Goal: Transaction & Acquisition: Purchase product/service

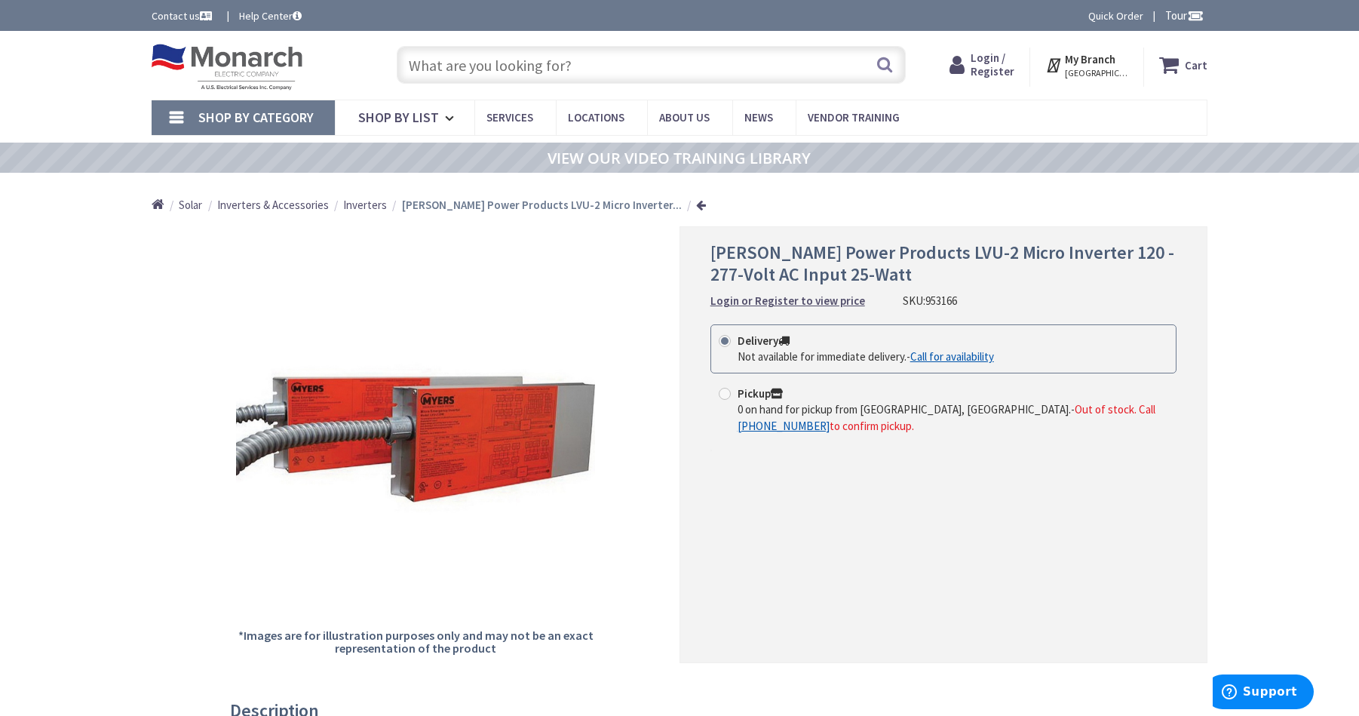
click at [773, 345] on strong "Delivery" at bounding box center [764, 340] width 52 height 14
click at [732, 345] on input "Delivery Not available for immediate delivery. - Call for availability" at bounding box center [728, 341] width 10 height 10
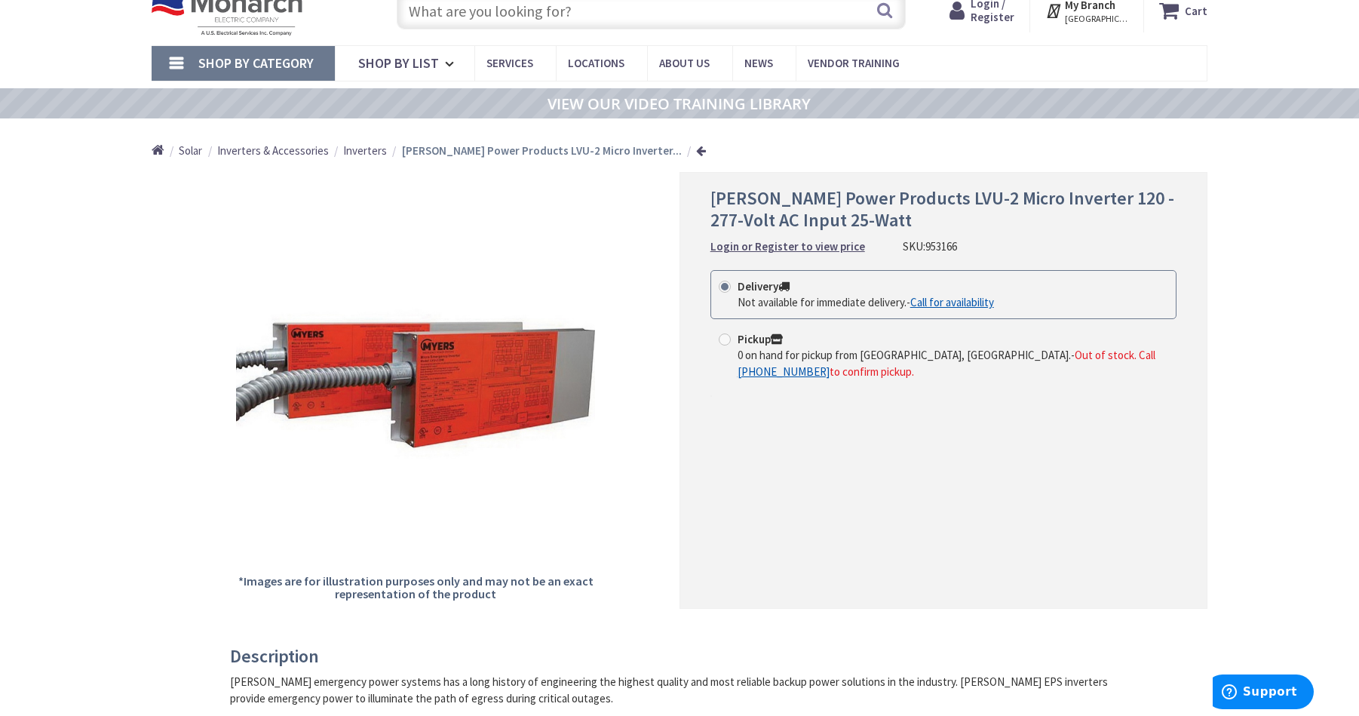
scroll to position [75, 0]
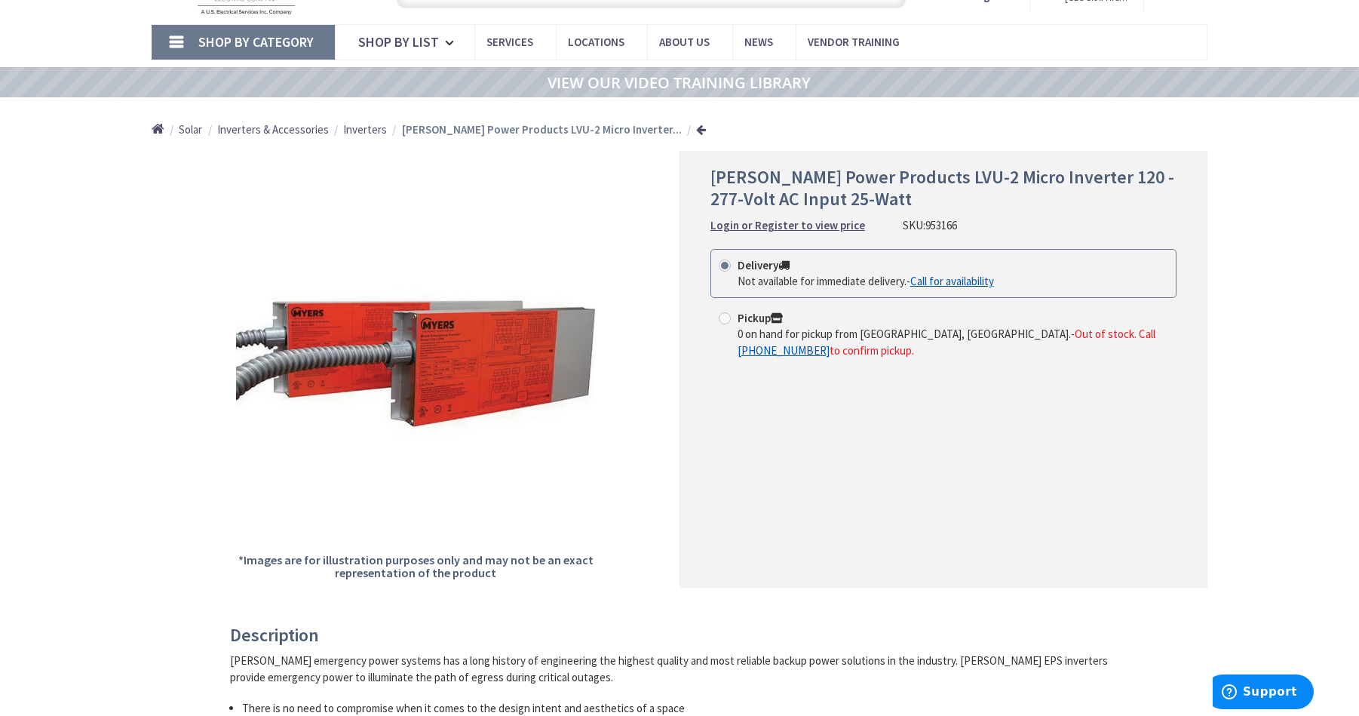
click at [804, 223] on strong "Login or Register to view price" at bounding box center [787, 225] width 155 height 14
